Goal: Transaction & Acquisition: Purchase product/service

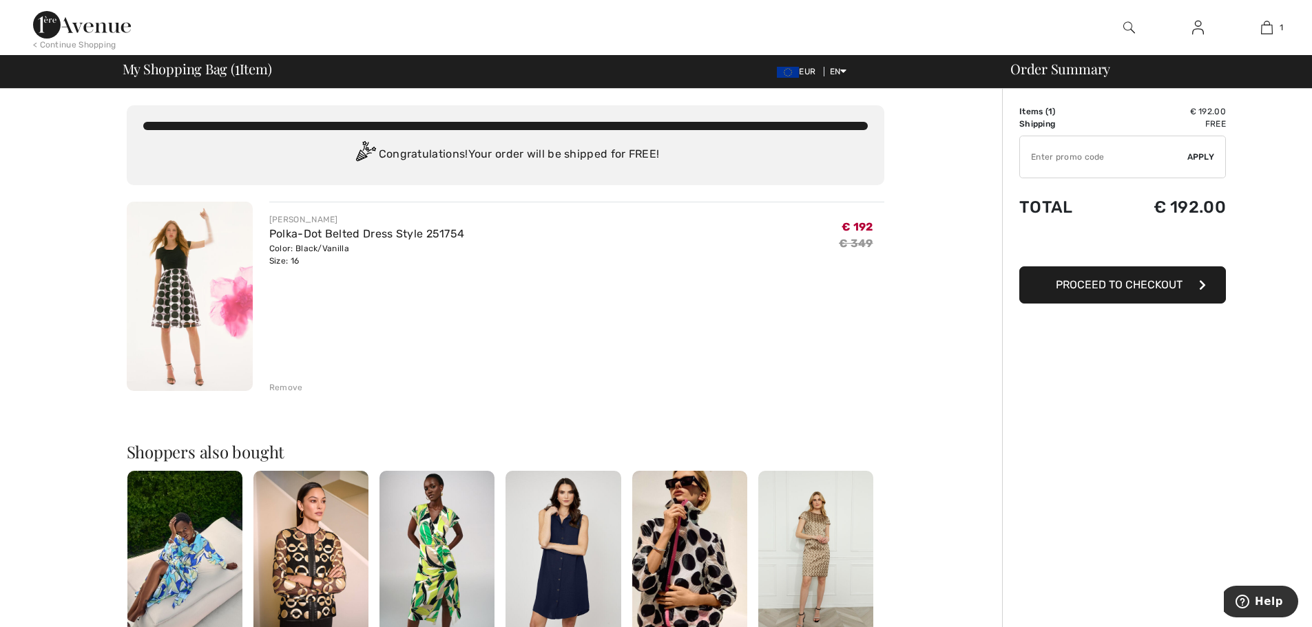
click at [189, 298] on img at bounding box center [190, 296] width 126 height 189
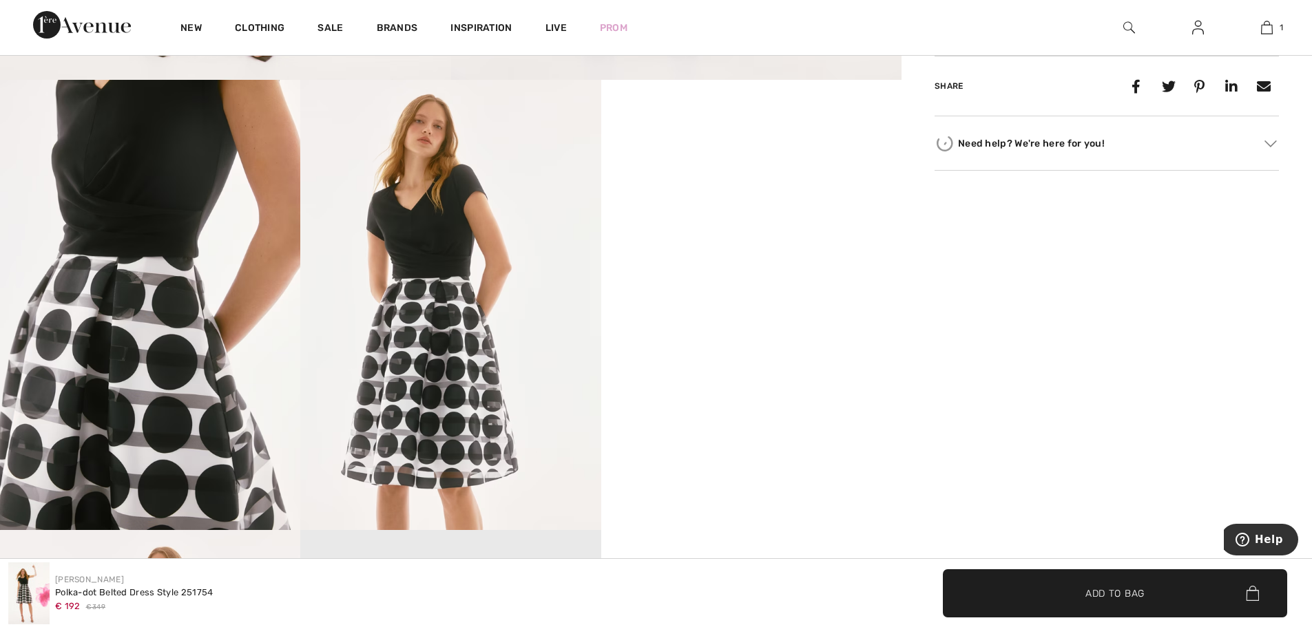
scroll to position [689, 0]
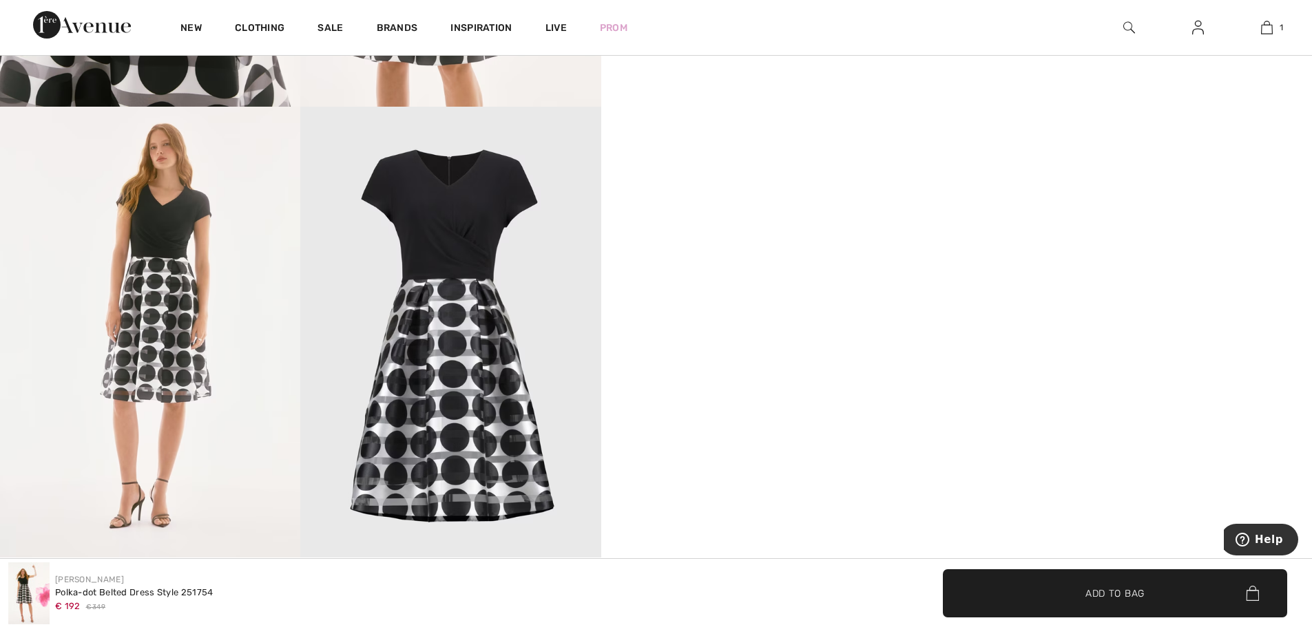
click at [443, 218] on img at bounding box center [450, 332] width 300 height 450
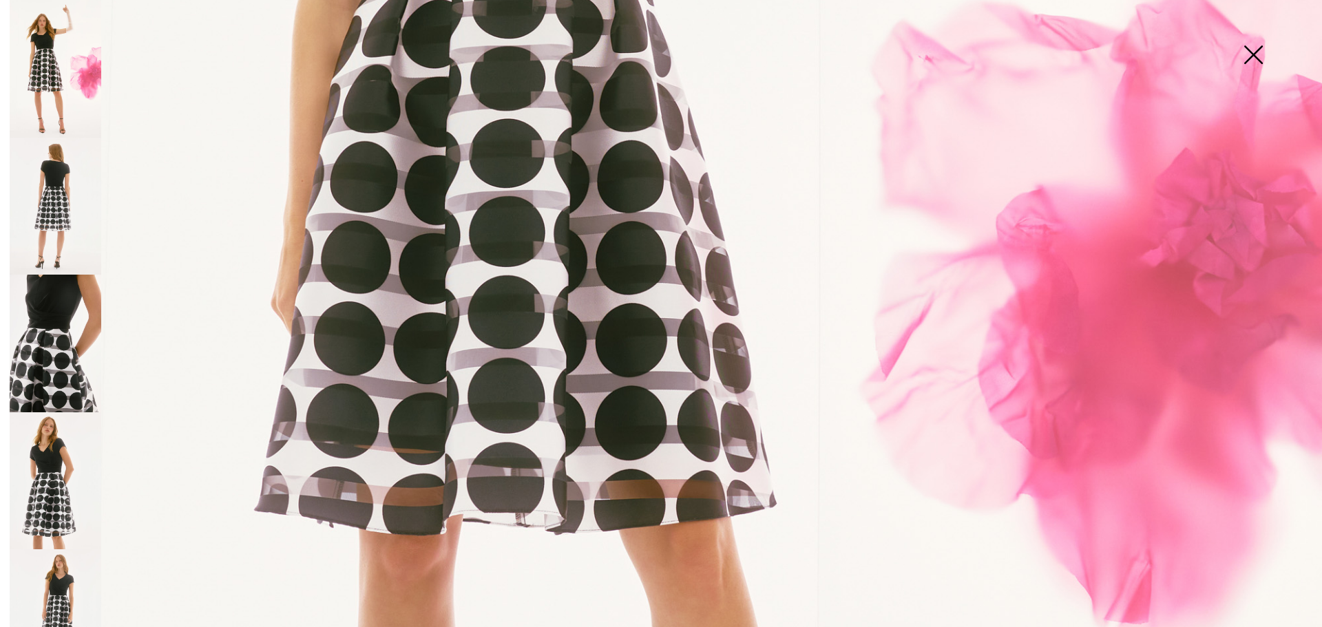
scroll to position [170, 0]
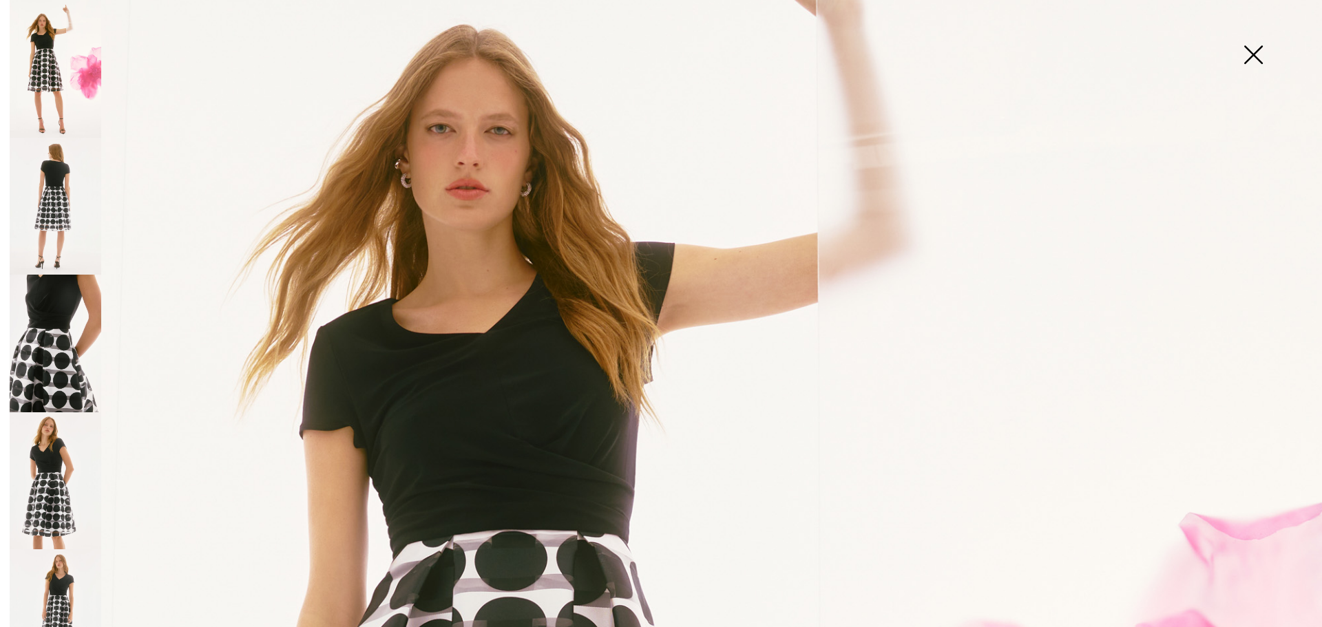
click at [46, 200] on img at bounding box center [56, 207] width 92 height 138
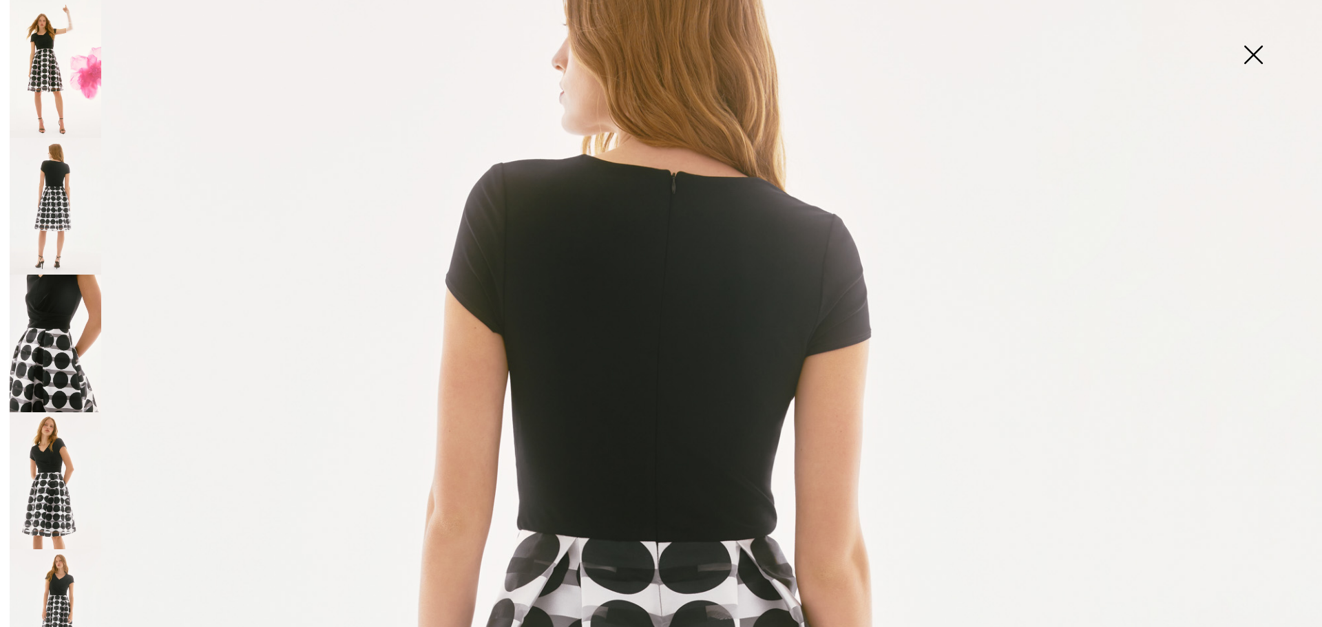
click at [54, 63] on img at bounding box center [56, 69] width 92 height 138
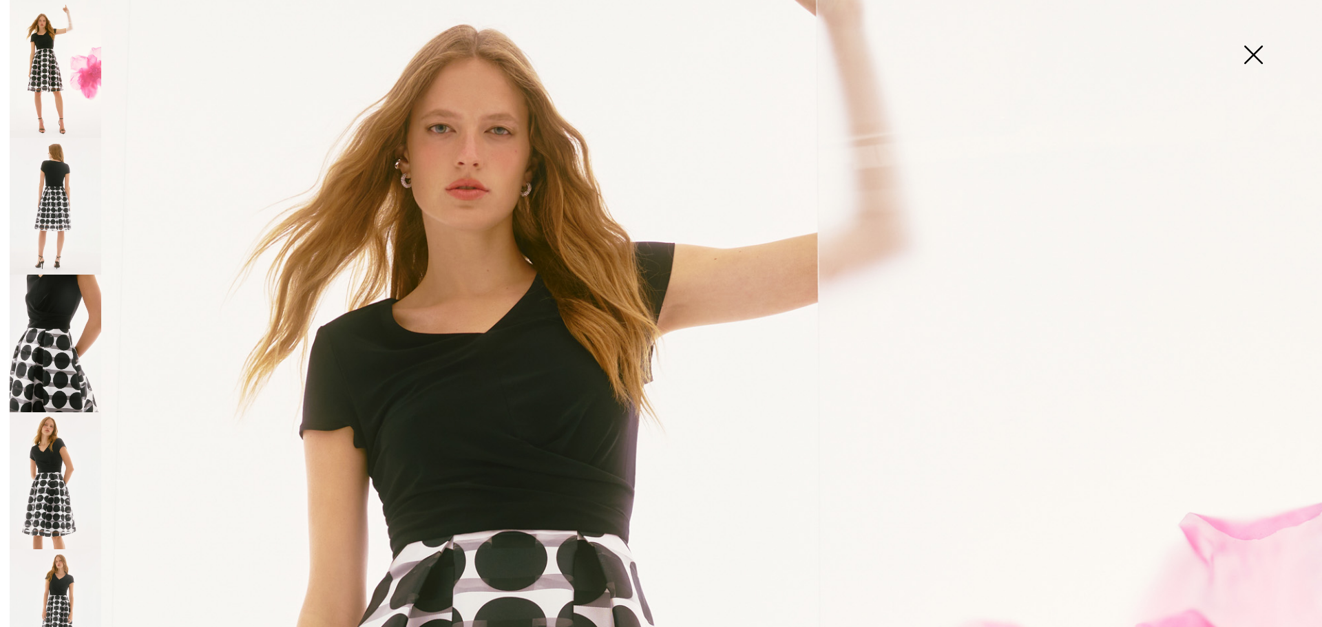
scroll to position [0, 0]
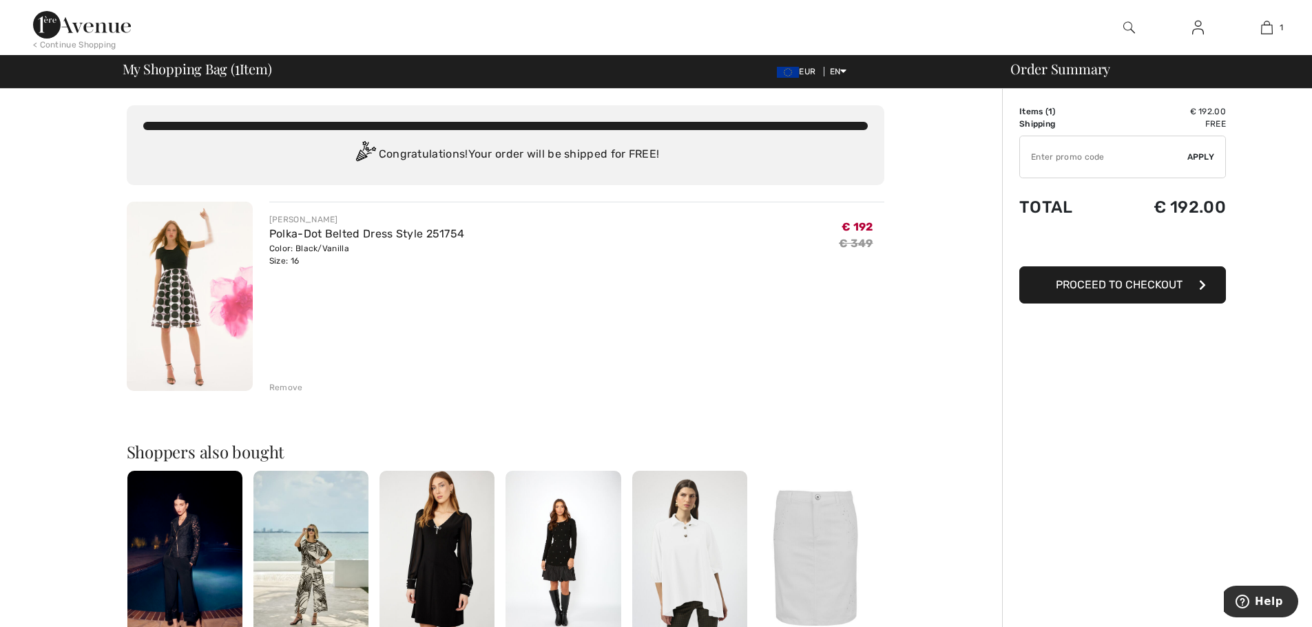
click at [1203, 30] on img at bounding box center [1198, 27] width 12 height 17
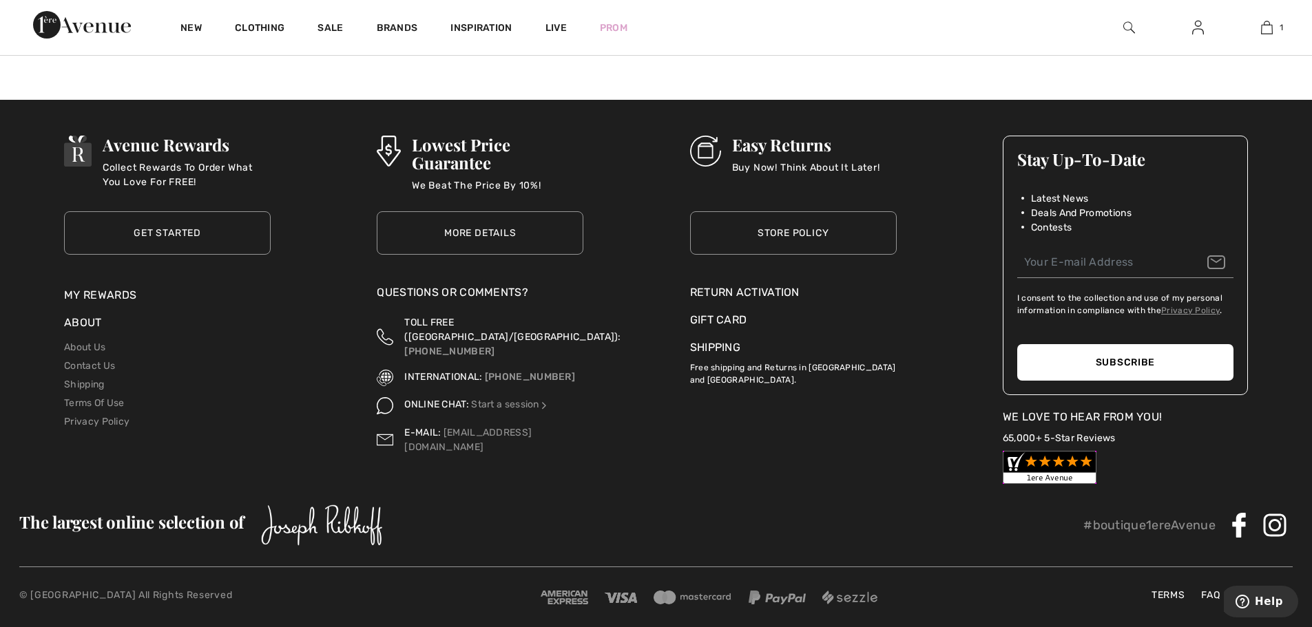
scroll to position [441, 0]
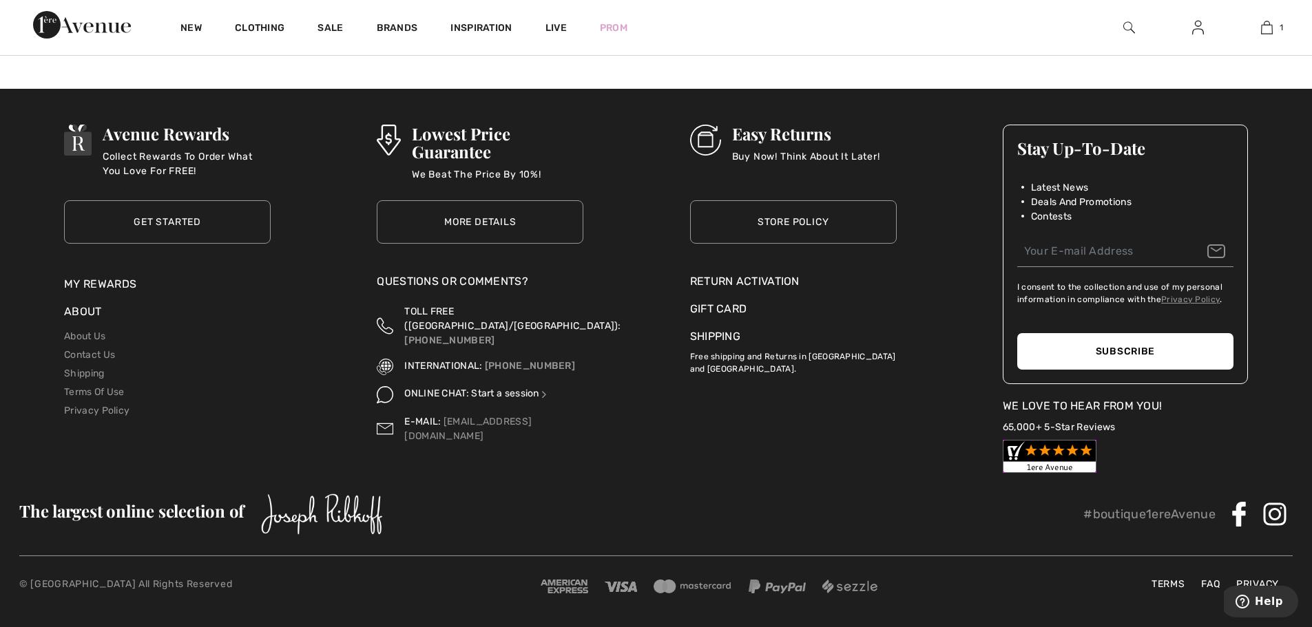
click at [514, 388] on link "Start a session" at bounding box center [510, 394] width 78 height 12
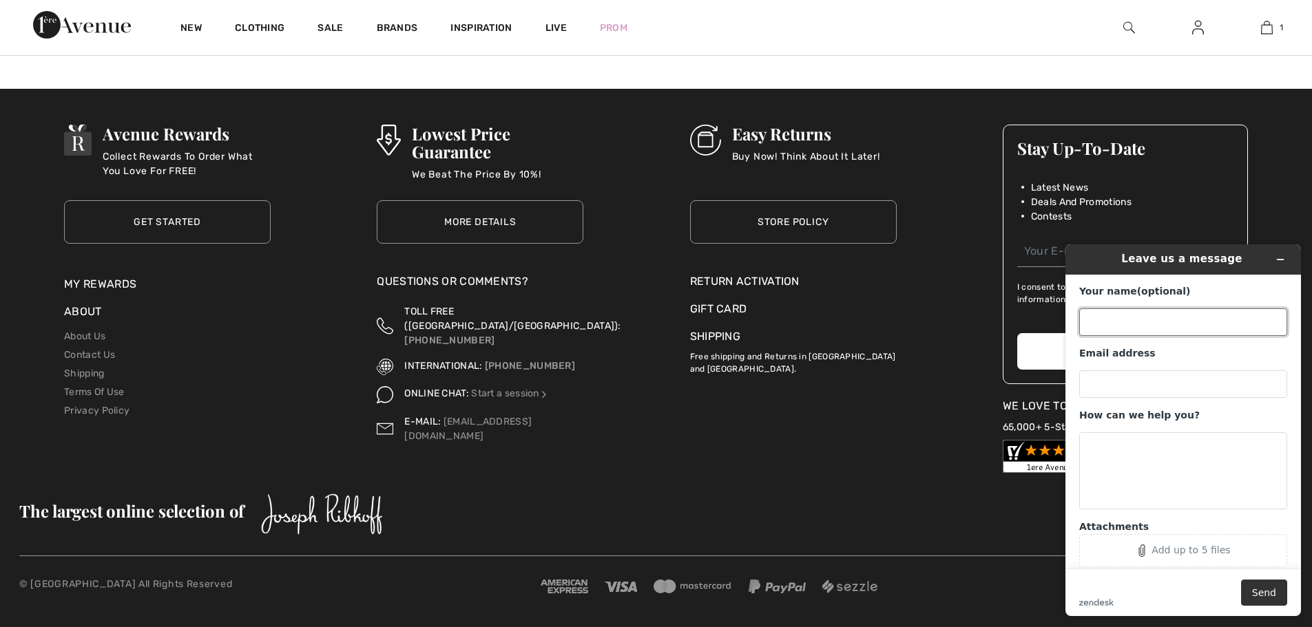
click at [1147, 329] on input "Your name (optional)" at bounding box center [1183, 323] width 208 height 28
click at [1283, 258] on icon "Minimize widget" at bounding box center [1281, 260] width 10 height 10
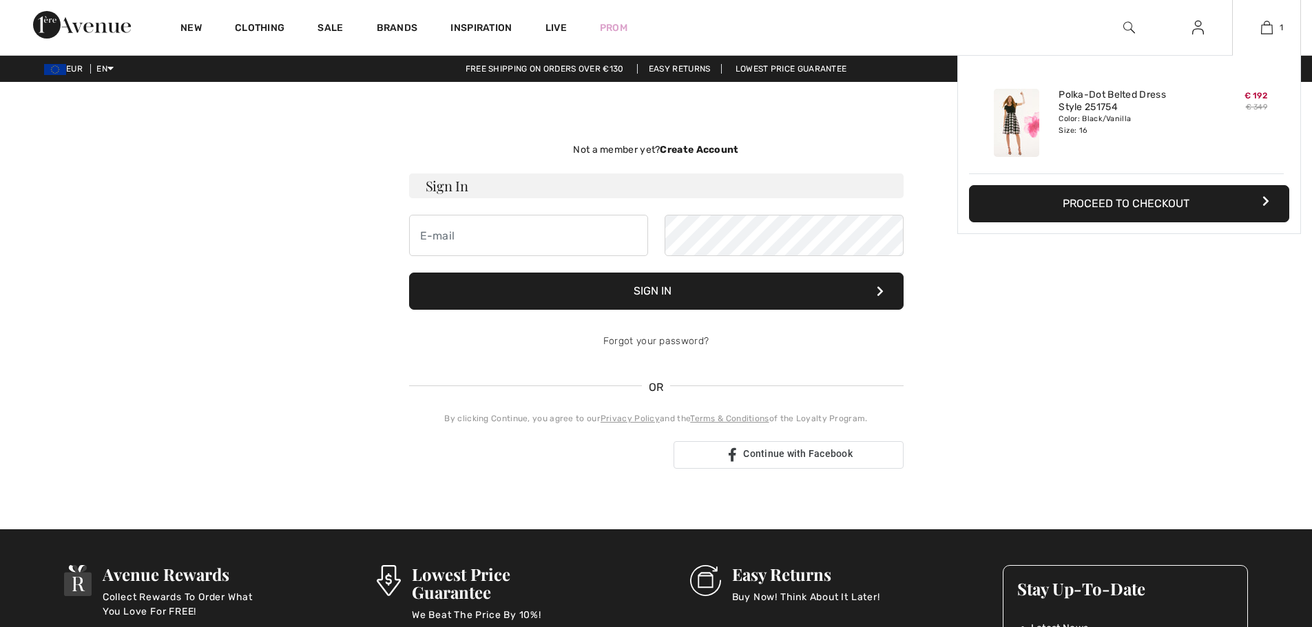
click at [1014, 123] on img at bounding box center [1016, 123] width 45 height 68
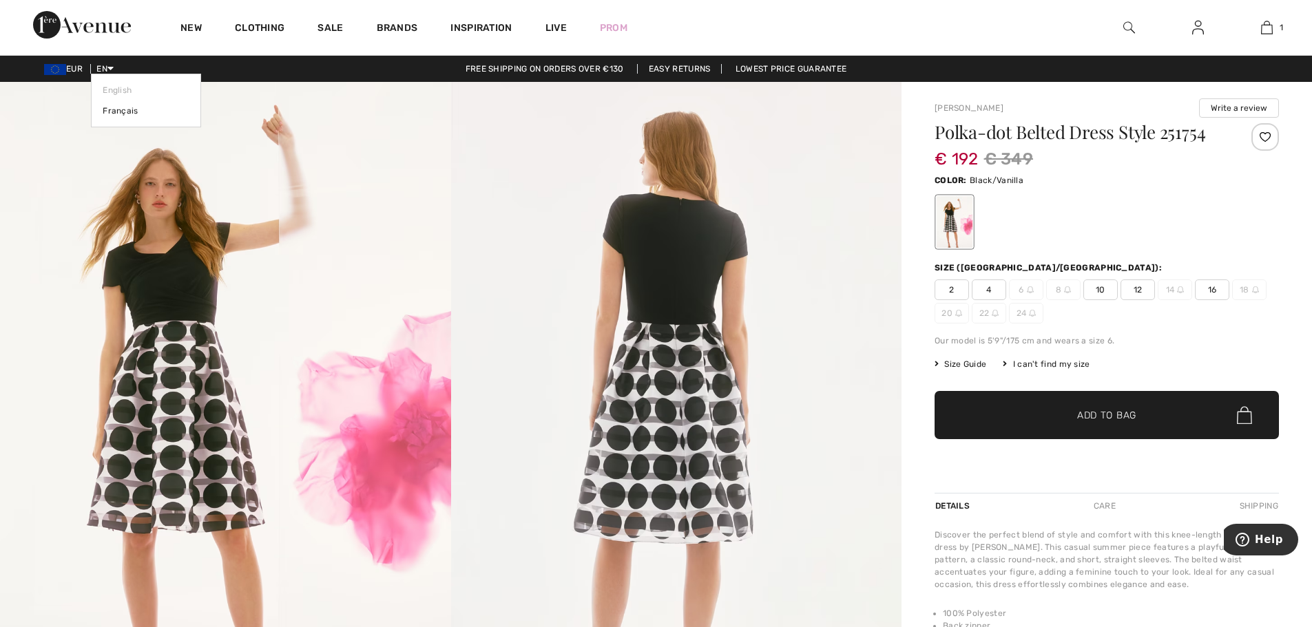
click at [114, 65] on icon at bounding box center [110, 68] width 6 height 10
click at [118, 108] on link "Français" at bounding box center [146, 111] width 87 height 21
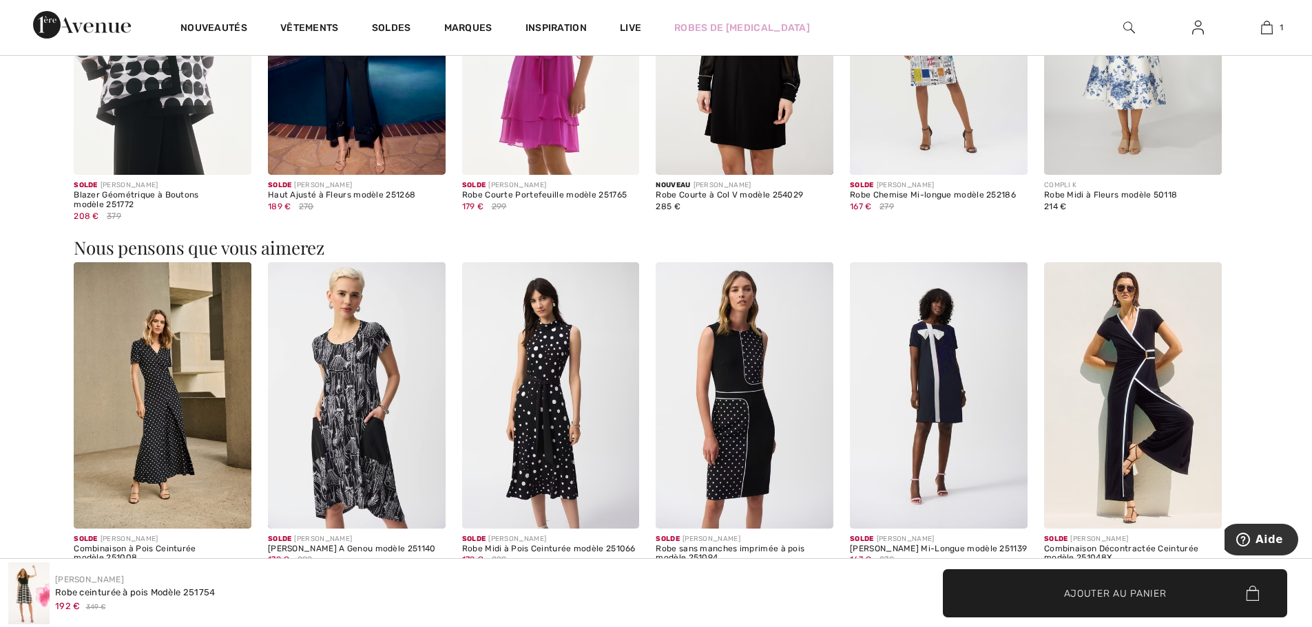
scroll to position [1860, 0]
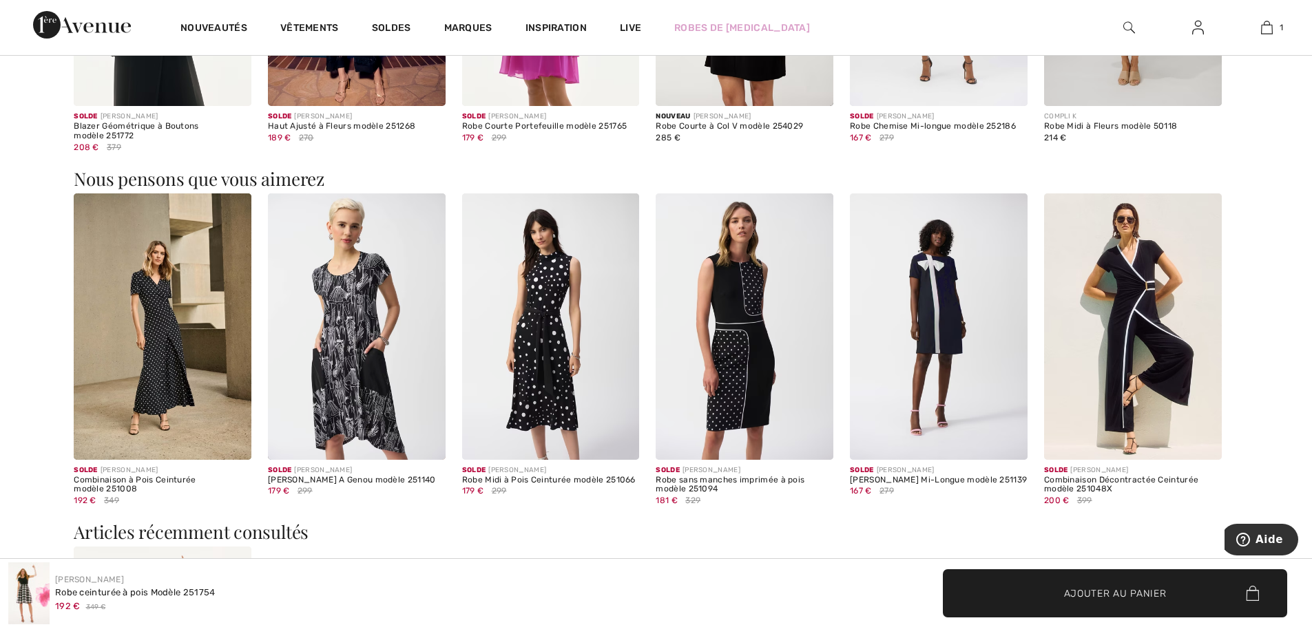
click at [925, 305] on img at bounding box center [939, 327] width 178 height 267
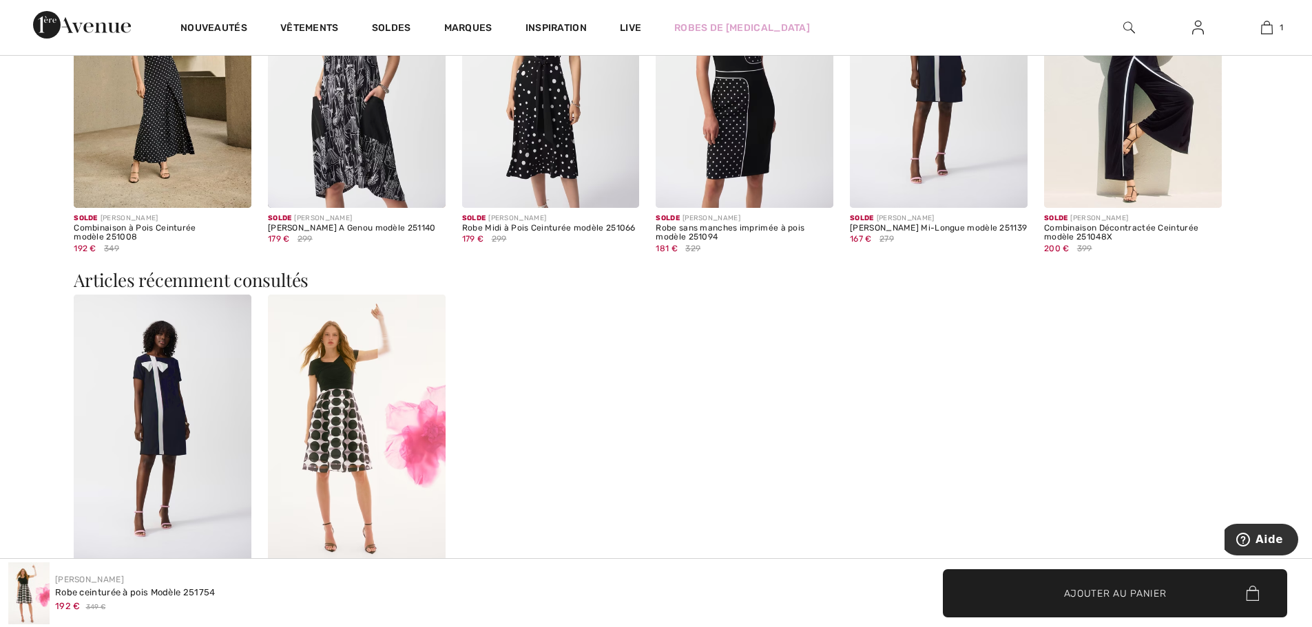
scroll to position [1997, 0]
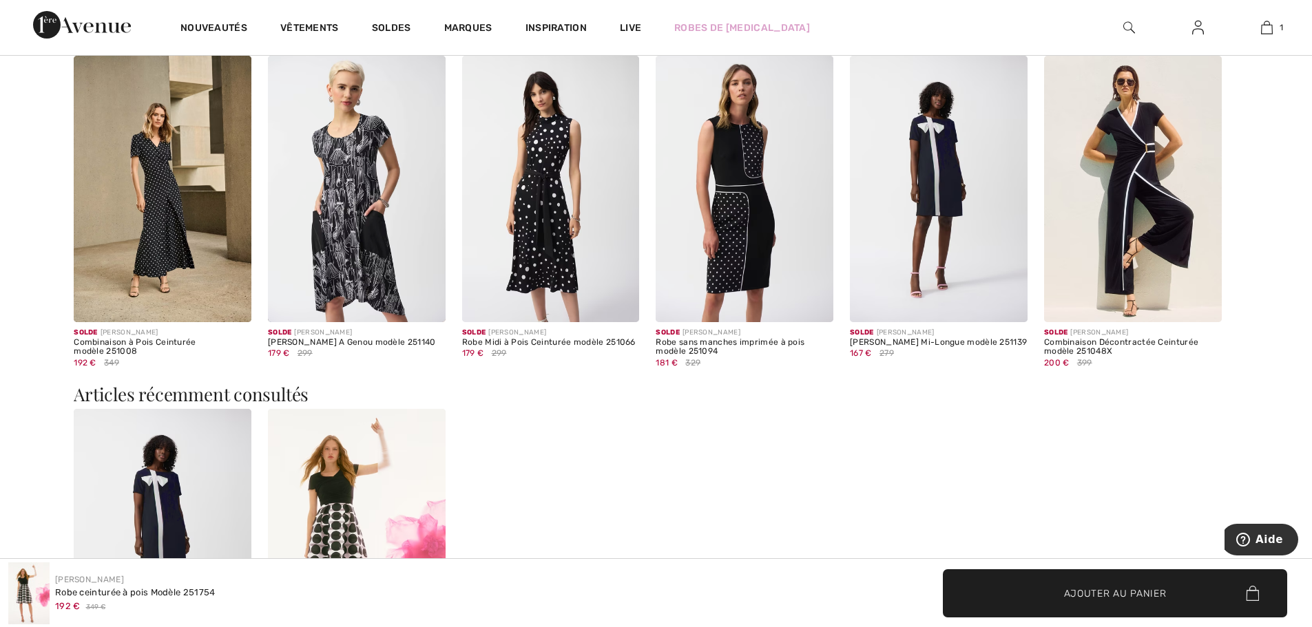
click at [1112, 187] on img at bounding box center [1133, 189] width 178 height 267
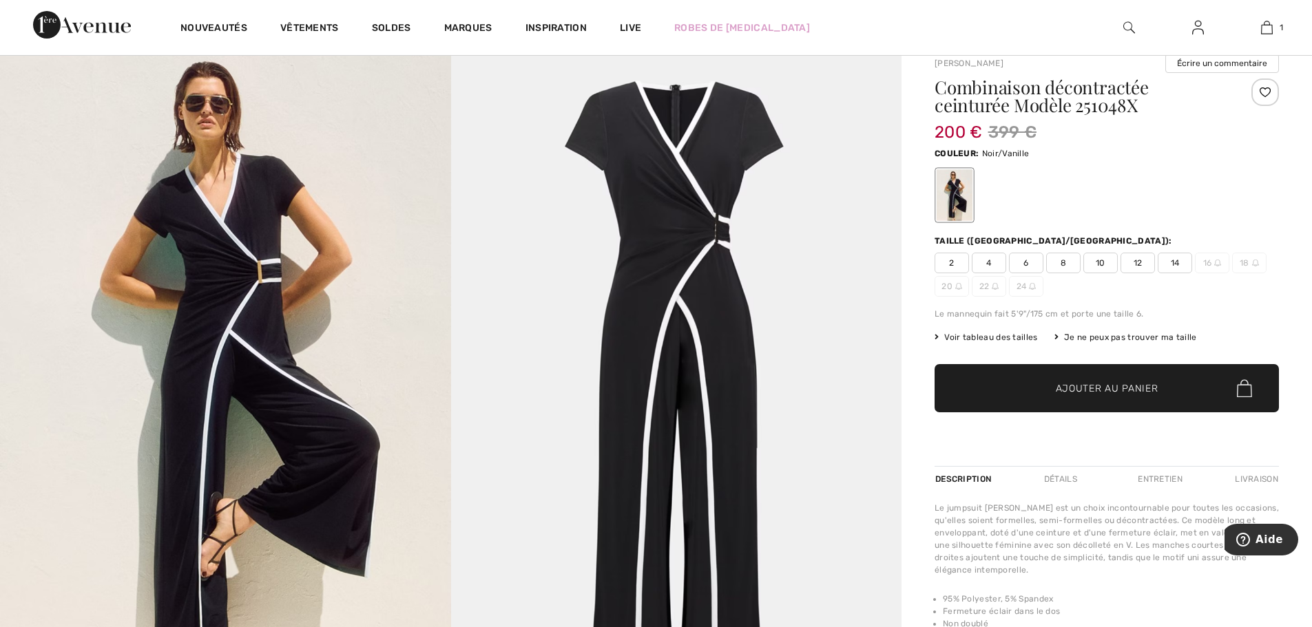
scroll to position [69, 0]
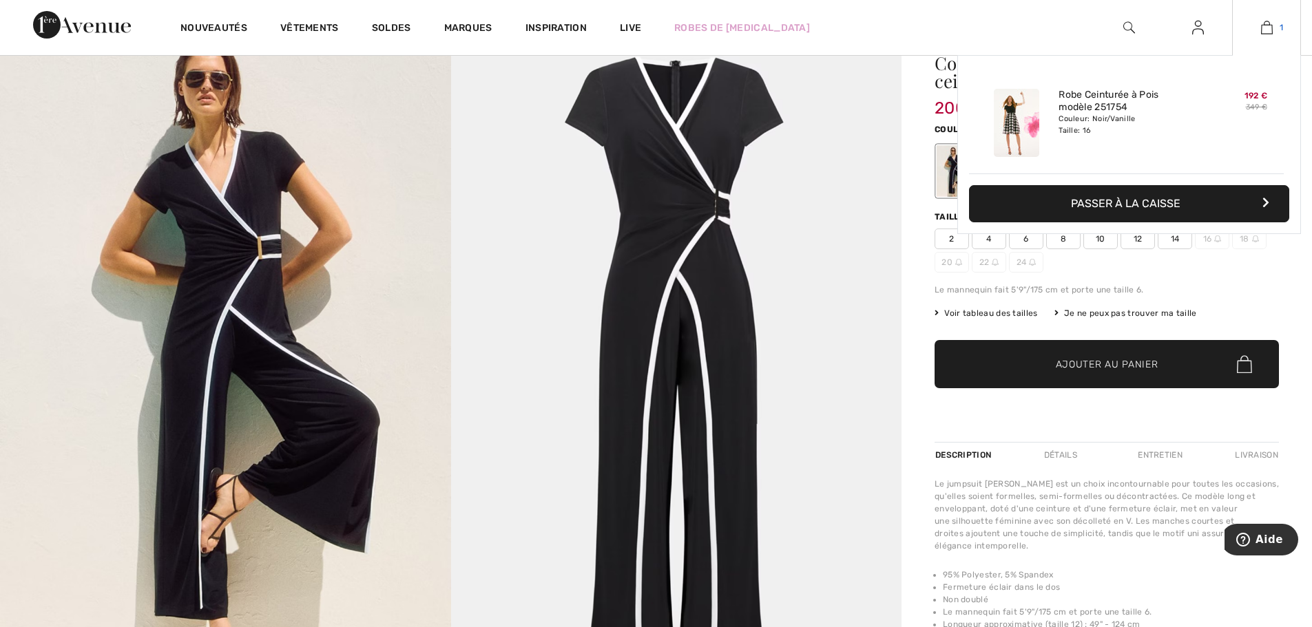
click at [1271, 28] on img at bounding box center [1267, 27] width 12 height 17
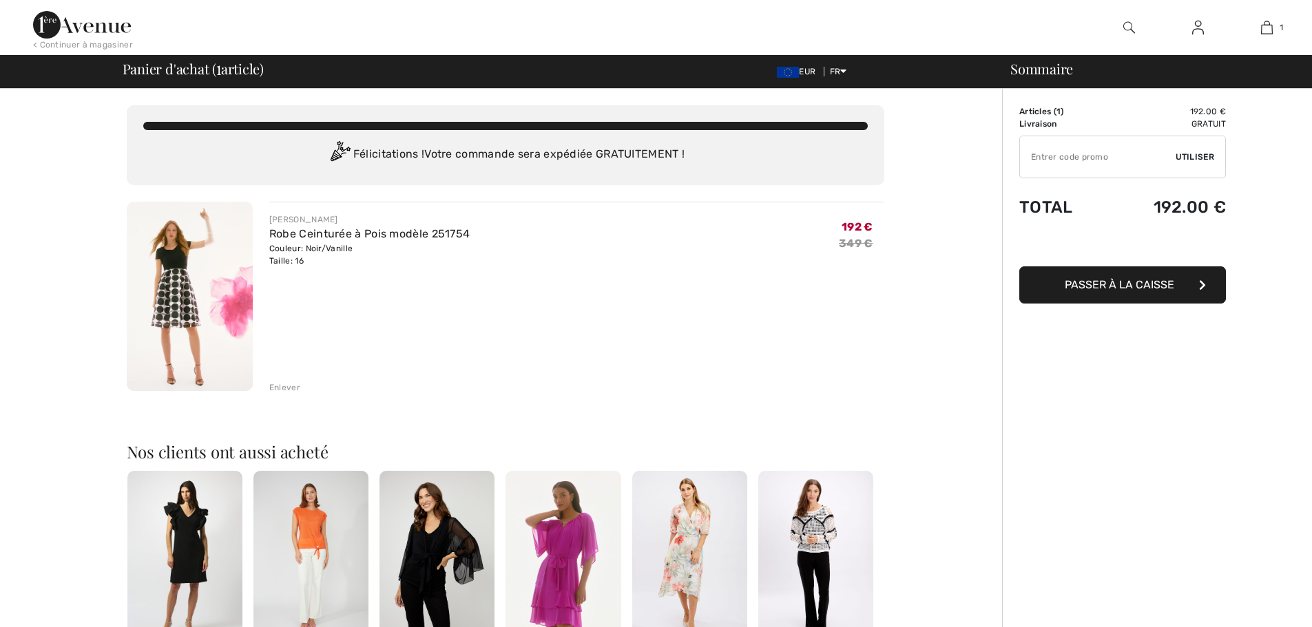
click at [1114, 160] on input "TEXT" at bounding box center [1098, 156] width 156 height 41
type input "NEW15"
click at [1218, 150] on div "✔ Utiliser Enlever" at bounding box center [1122, 157] width 207 height 43
click at [1203, 157] on span "Utiliser" at bounding box center [1195, 157] width 39 height 12
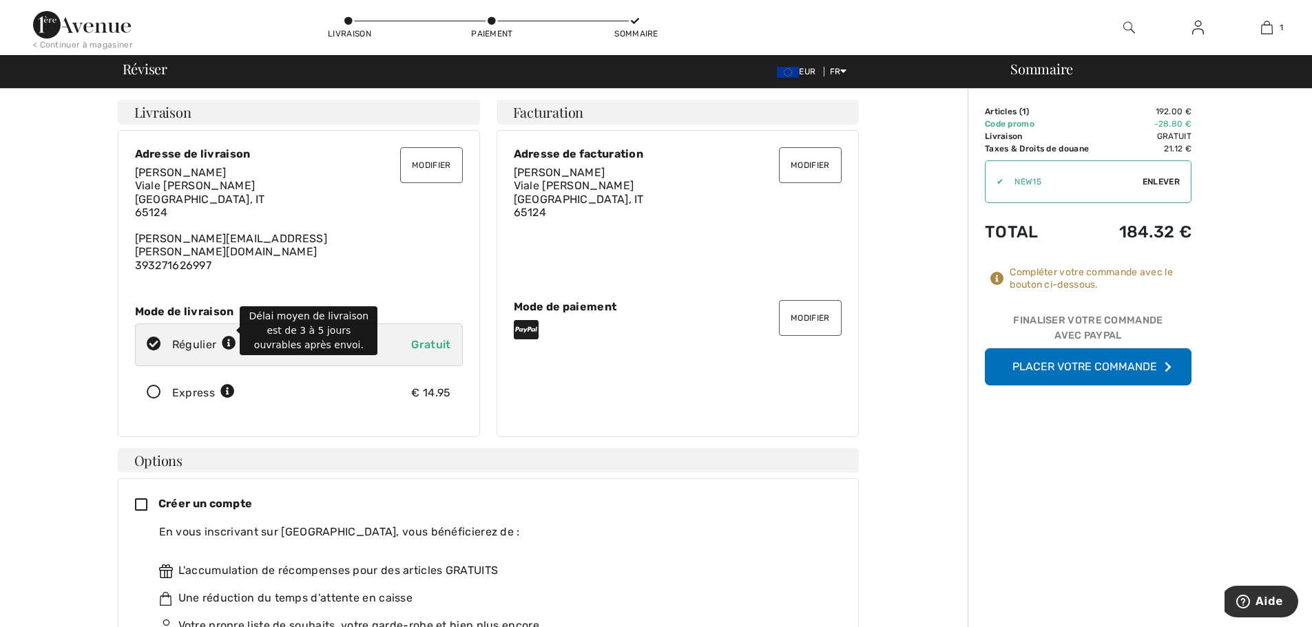
click at [229, 337] on icon at bounding box center [229, 344] width 14 height 14
click at [163, 337] on icon at bounding box center [154, 344] width 37 height 14
radio input "true"
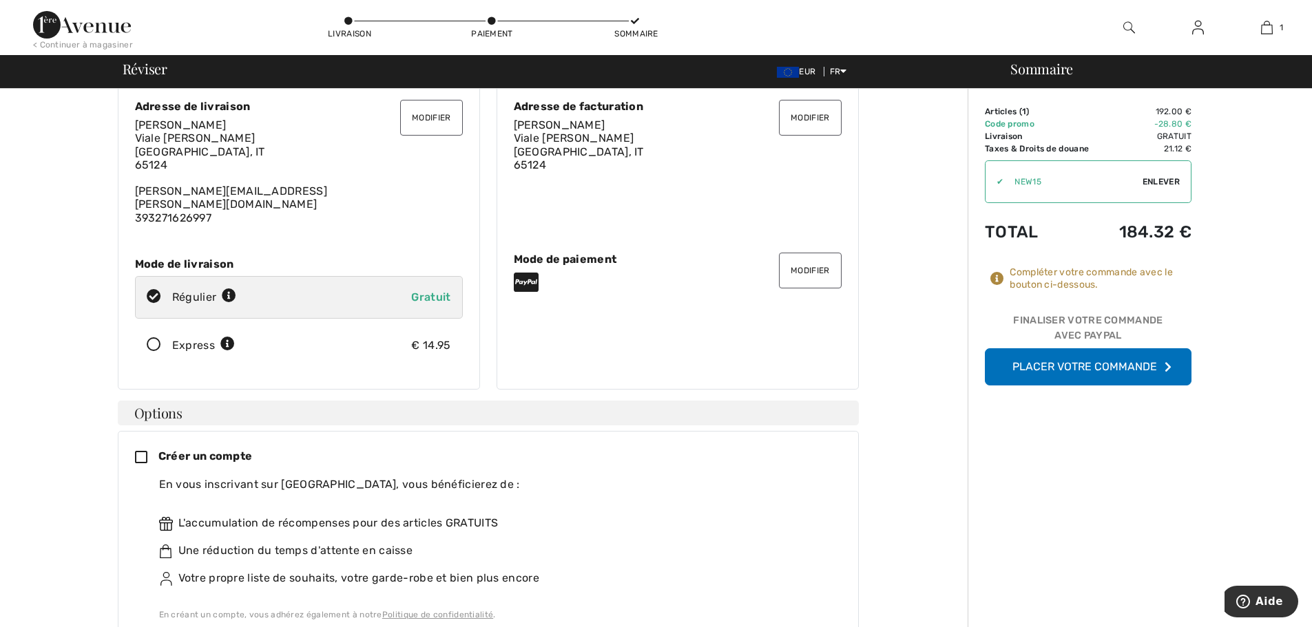
scroll to position [69, 0]
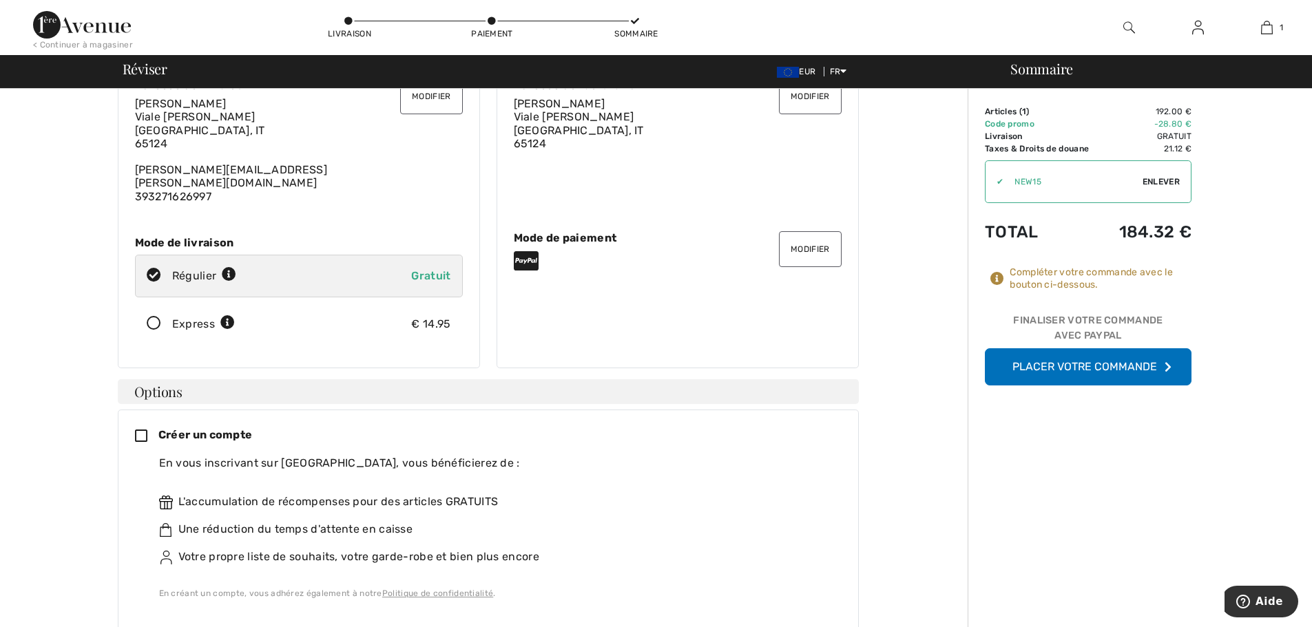
click at [137, 430] on icon at bounding box center [146, 437] width 23 height 14
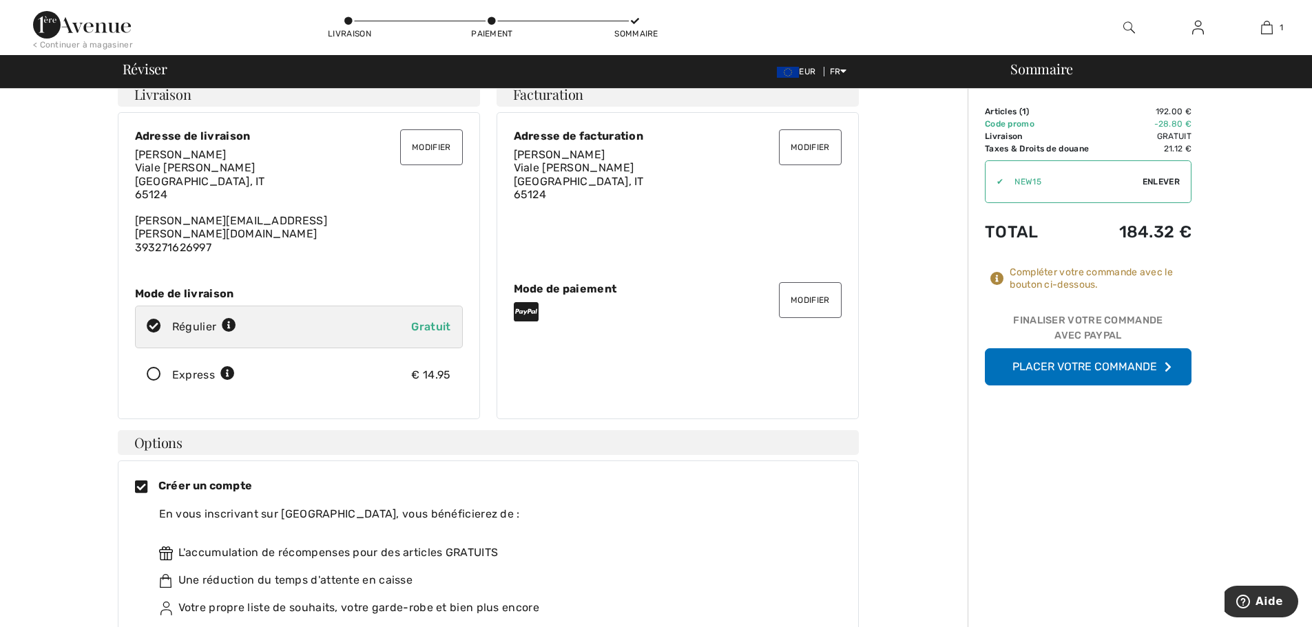
scroll to position [0, 0]
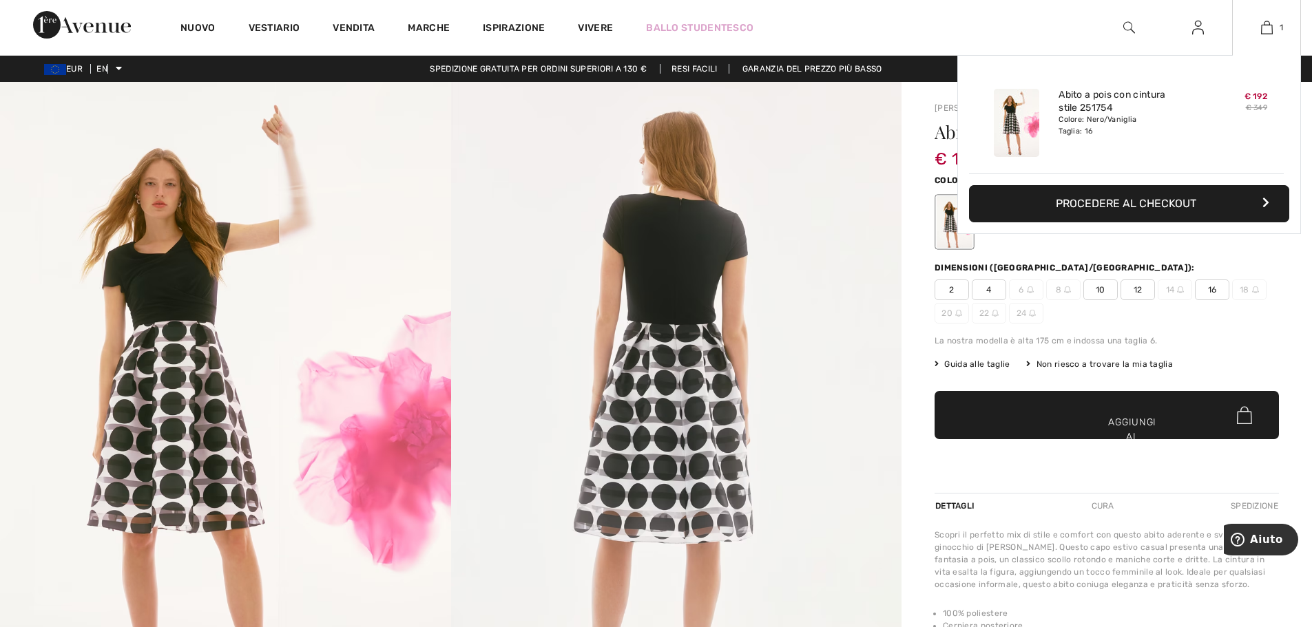
click at [1131, 205] on font "Procedere al checkout" at bounding box center [1126, 203] width 141 height 13
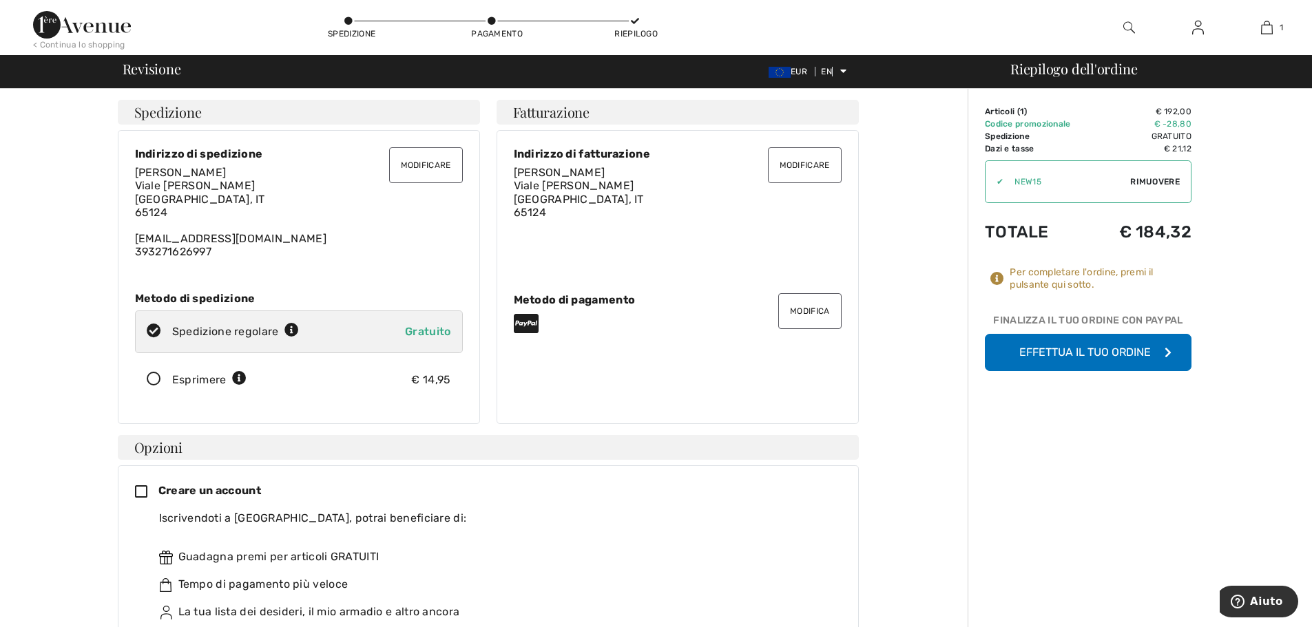
click at [1116, 356] on font "Effettua il tuo ordine" at bounding box center [1085, 352] width 132 height 13
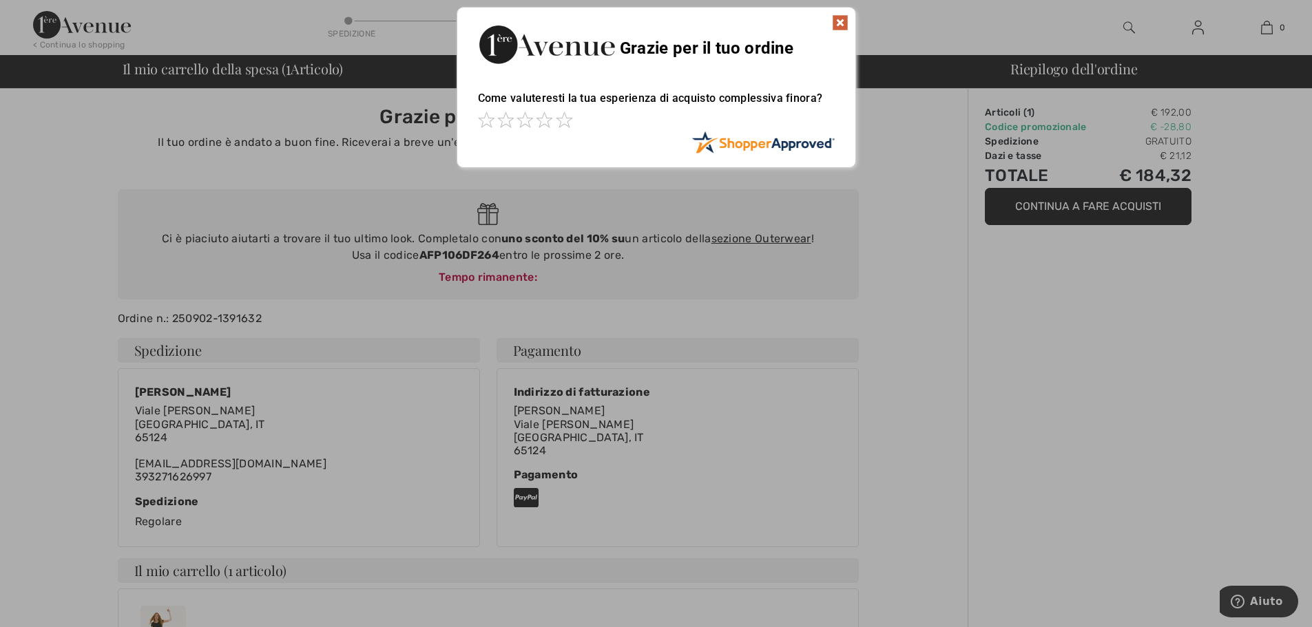
click at [838, 17] on img at bounding box center [840, 22] width 17 height 17
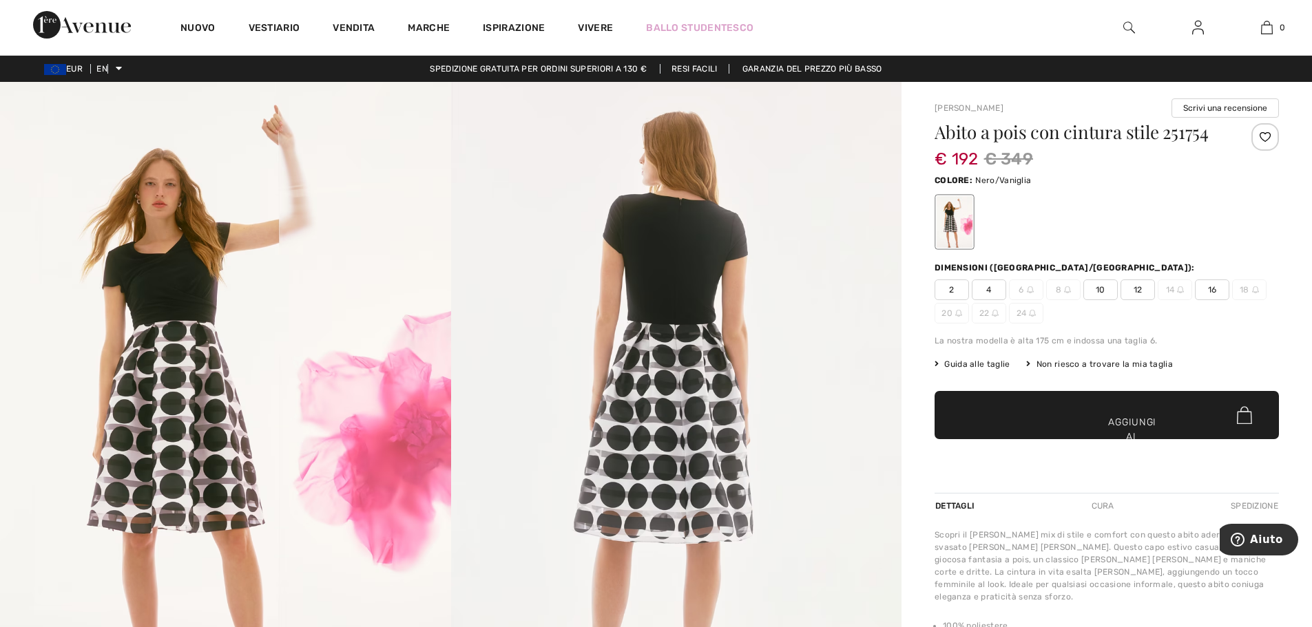
click at [1213, 290] on font "16" at bounding box center [1212, 290] width 9 height 10
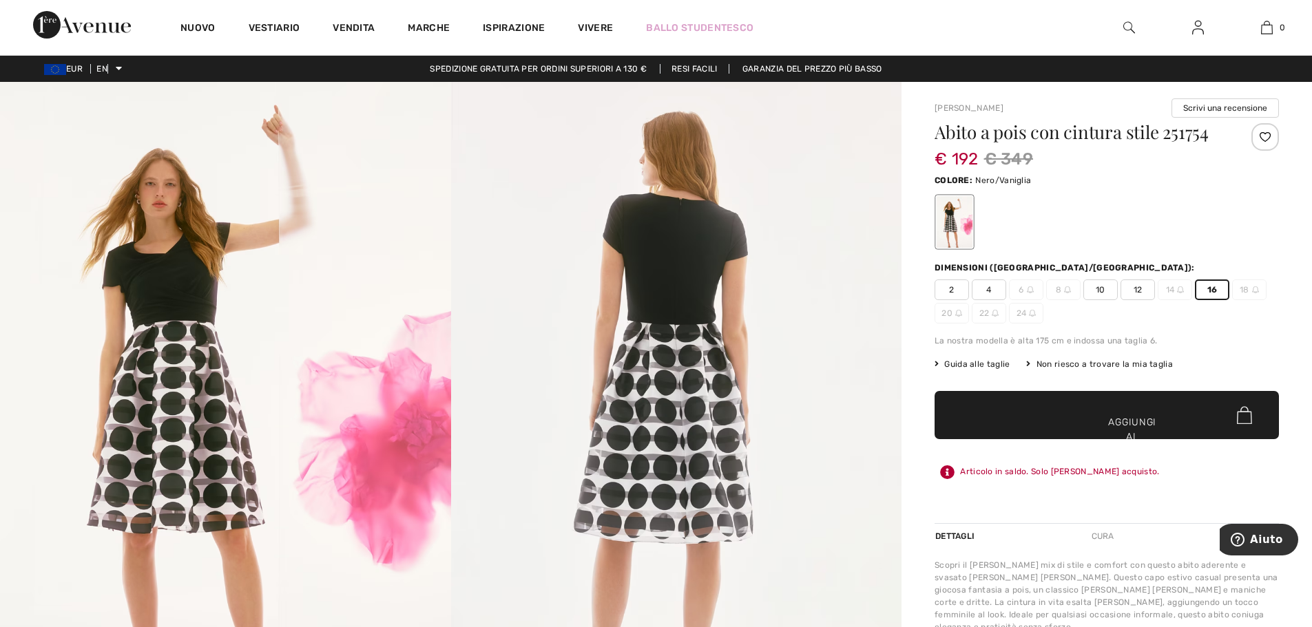
click at [1115, 426] on font "Aggiungi al carrello" at bounding box center [1133, 436] width 52 height 43
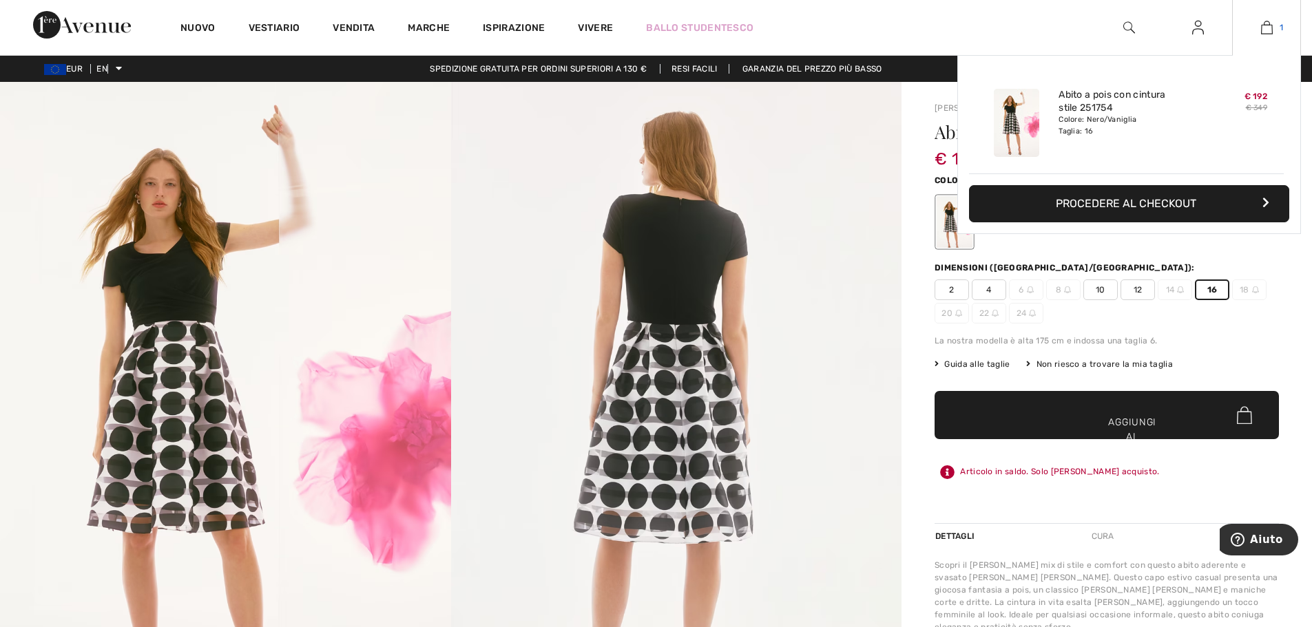
click at [1269, 24] on img at bounding box center [1267, 27] width 12 height 17
